Goal: Use online tool/utility: Utilize a website feature to perform a specific function

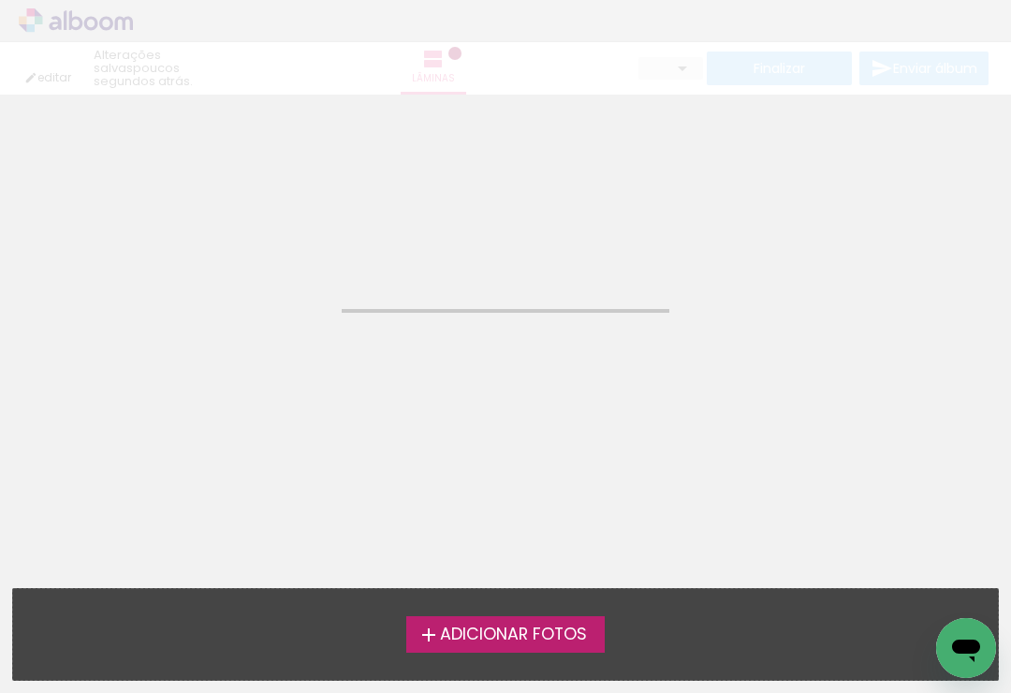
type input "JPG"
type input "Alta, 300 DPI"
